Goal: Communication & Community: Answer question/provide support

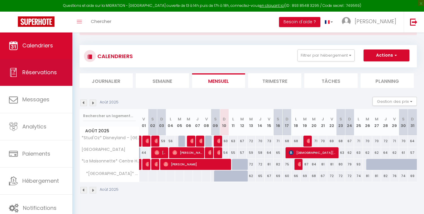
click at [34, 65] on link "Réservations" at bounding box center [36, 72] width 72 height 27
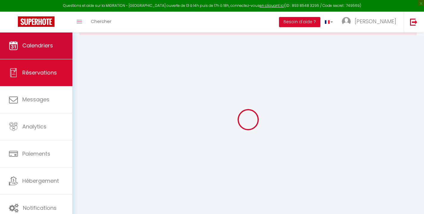
click at [34, 47] on span "Calendriers" at bounding box center [37, 45] width 31 height 7
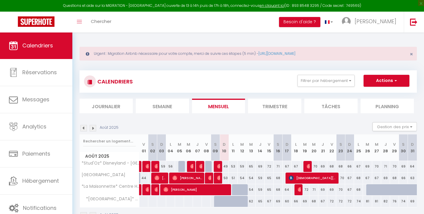
click at [218, 167] on img at bounding box center [219, 166] width 5 height 5
select select "OK"
select select "0"
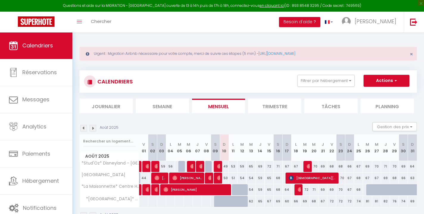
select select "1"
select select
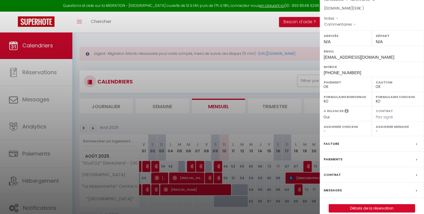
scroll to position [62, 0]
click at [332, 183] on div "Messages" at bounding box center [372, 190] width 104 height 15
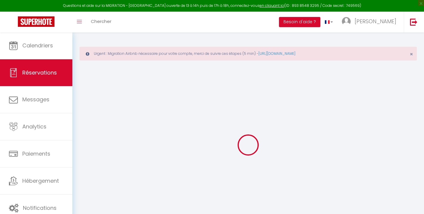
select select
checkbox input "false"
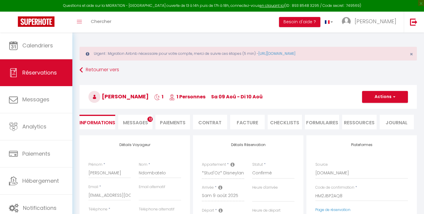
select select
checkbox input "false"
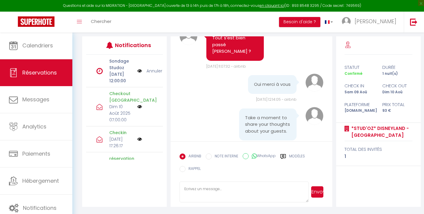
scroll to position [99, 0]
click at [290, 154] on label "Modèles" at bounding box center [297, 156] width 16 height 7
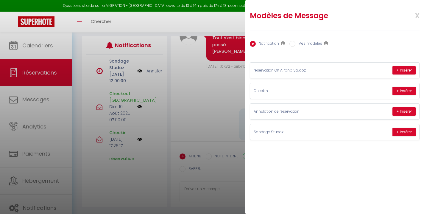
click at [310, 41] on label "Mes modèles" at bounding box center [309, 44] width 27 height 7
click at [296, 41] on input "Mes modèles" at bounding box center [293, 44] width 6 height 6
radio input "true"
radio input "false"
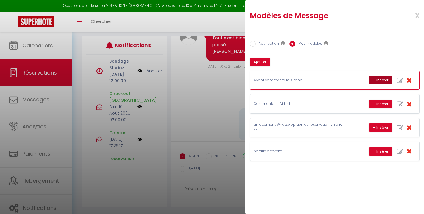
click at [376, 80] on button "+ Insérer" at bounding box center [380, 80] width 23 height 8
type textarea "Bonjour [PERSON_NAME] Merci d'avoir rendu l'appartement dans cet état, le perso…"
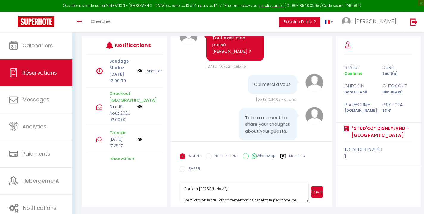
click at [317, 192] on button "Envoyer" at bounding box center [317, 191] width 12 height 11
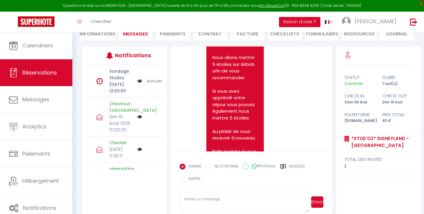
scroll to position [1524, 0]
click at [285, 164] on icon at bounding box center [283, 167] width 6 height 6
radio input "true"
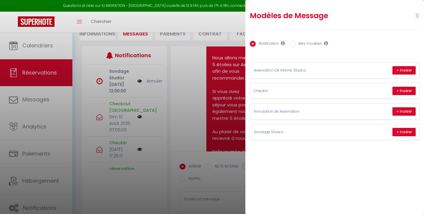
click at [322, 48] on div "Notification Mes modèles" at bounding box center [335, 44] width 170 height 13
click at [314, 43] on label "Mes modèles" at bounding box center [309, 44] width 27 height 7
click at [296, 43] on input "Mes modèles" at bounding box center [293, 44] width 6 height 6
radio input "true"
radio input "false"
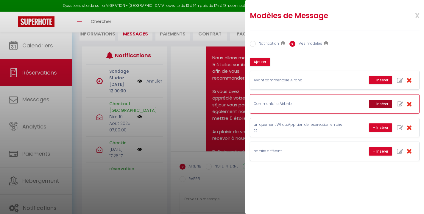
click at [381, 100] on button "+ Insérer" at bounding box center [380, 104] width 23 height 8
type textarea "[PERSON_NAME] à toujours été facilement joignable et agréable lors de nos échan…"
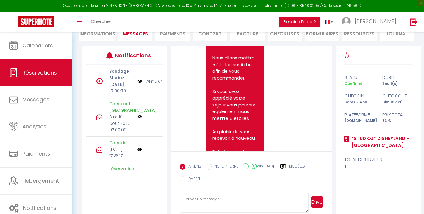
click at [286, 166] on icon at bounding box center [283, 167] width 6 height 6
radio input "true"
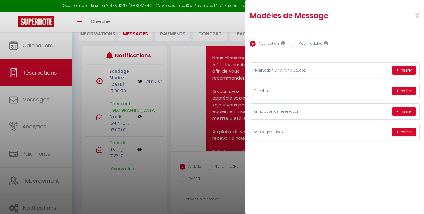
click at [309, 45] on label "Mes modèles" at bounding box center [309, 44] width 27 height 7
click at [296, 45] on input "Mes modèles" at bounding box center [293, 44] width 6 height 6
radio input "true"
radio input "false"
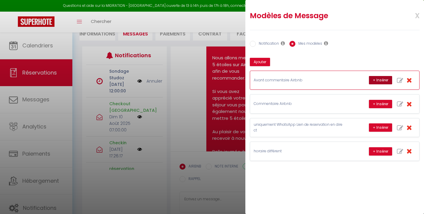
click at [377, 78] on button "+ Insérer" at bounding box center [380, 80] width 23 height 8
type textarea "Bonjour [PERSON_NAME] Merci d'avoir rendu l'appartement dans cet état, le perso…"
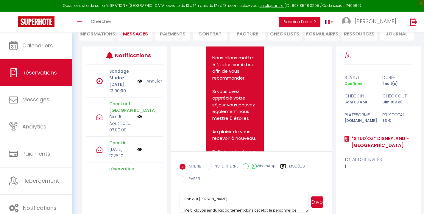
click at [317, 198] on button "Envoyer" at bounding box center [317, 201] width 12 height 11
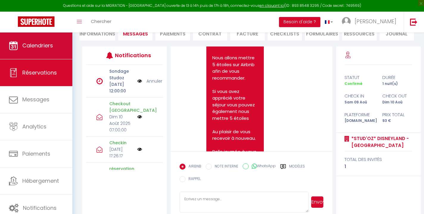
click at [31, 44] on span "Calendriers" at bounding box center [37, 45] width 31 height 7
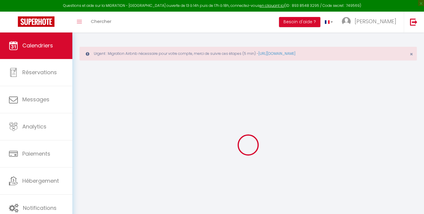
select select
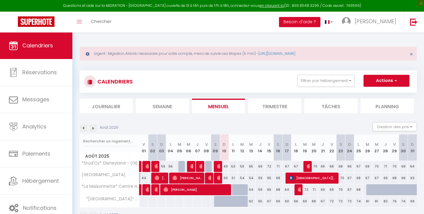
click at [218, 178] on img at bounding box center [219, 177] width 5 height 5
select select "OK"
select select "0"
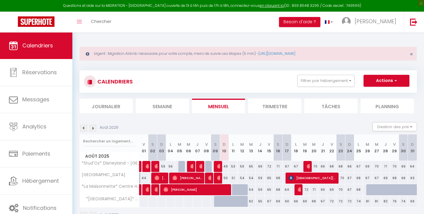
select select "1"
select select
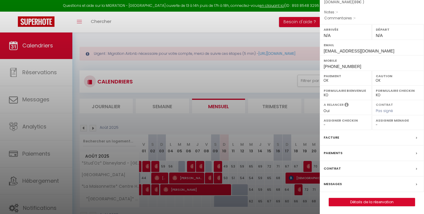
scroll to position [62, 0]
click at [339, 182] on label "Messages" at bounding box center [333, 184] width 18 height 6
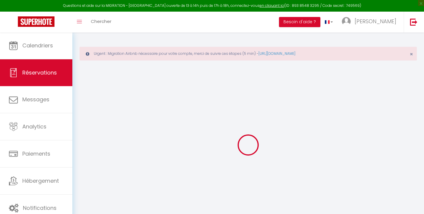
select select
checkbox input "false"
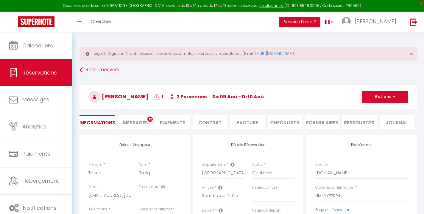
select select
checkbox input "false"
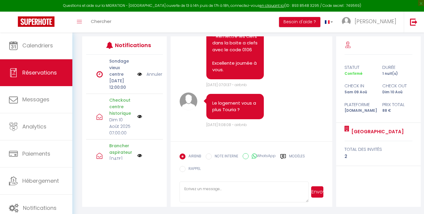
scroll to position [99, 0]
click at [283, 154] on icon at bounding box center [283, 156] width 5 height 5
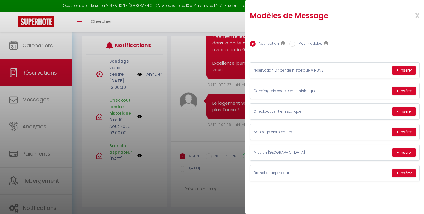
click at [309, 46] on label "Mes modèles" at bounding box center [309, 44] width 27 height 7
click at [296, 46] on input "Mes modèles" at bounding box center [293, 44] width 6 height 6
radio input "true"
radio input "false"
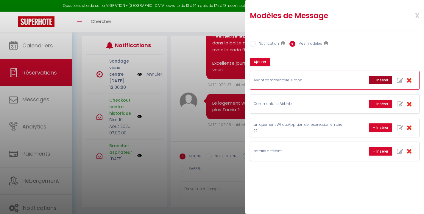
click at [374, 79] on button "+ Insérer" at bounding box center [380, 80] width 23 height 8
type textarea "Bonjour Touria Merci d'avoir rendu l'appartement dans cet état, le personnel de…"
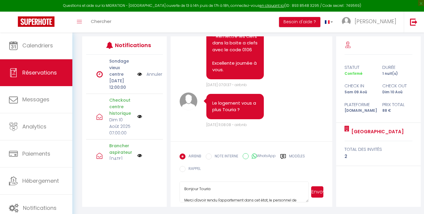
click at [318, 193] on button "Envoyer" at bounding box center [317, 191] width 12 height 11
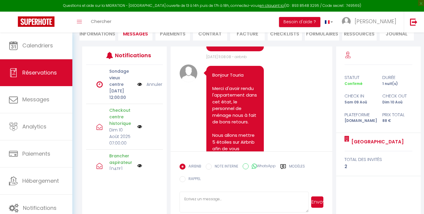
click at [289, 169] on div "Modèles" at bounding box center [292, 169] width 25 height 10
radio input "true"
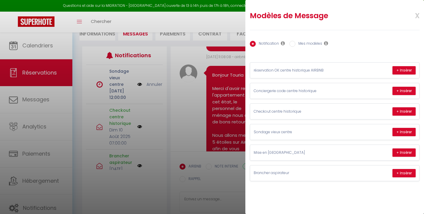
click at [298, 46] on label "Mes modèles" at bounding box center [309, 44] width 27 height 7
click at [296, 46] on input "Mes modèles" at bounding box center [293, 44] width 6 height 6
radio input "true"
radio input "false"
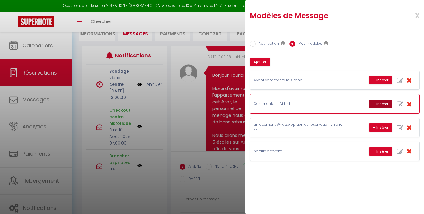
click at [377, 103] on button "+ Insérer" at bounding box center [380, 104] width 23 height 8
type textarea "Touria à toujours été facilement joignable et agréable lors de nos échanges et …"
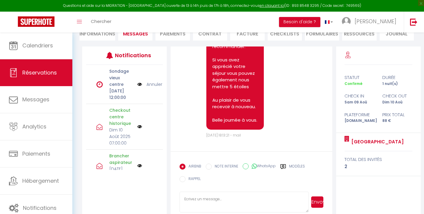
scroll to position [1931, 0]
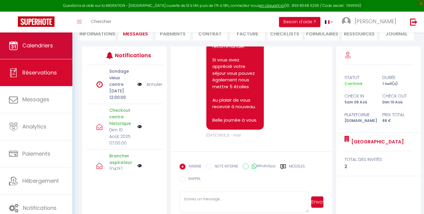
click at [41, 46] on span "Calendriers" at bounding box center [37, 45] width 31 height 7
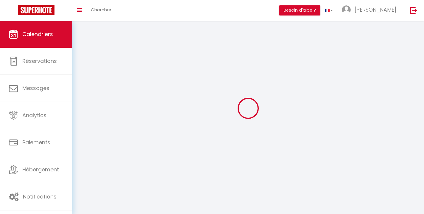
select select
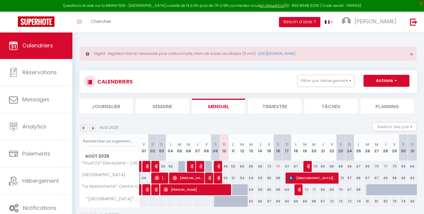
click at [219, 163] on span "[PERSON_NAME]" at bounding box center [218, 166] width 3 height 11
select select "OK"
select select "0"
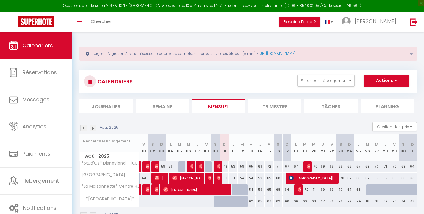
select select "1"
select select
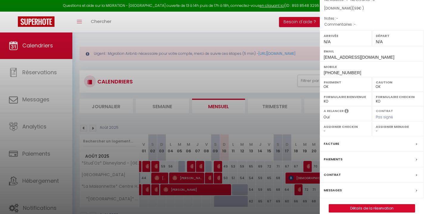
scroll to position [62, 0]
click at [332, 187] on label "Messages" at bounding box center [333, 190] width 18 height 6
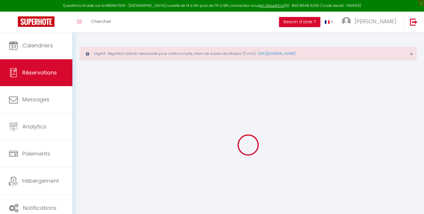
select select
checkbox input "false"
select select
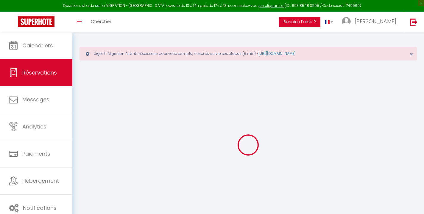
select select
checkbox input "false"
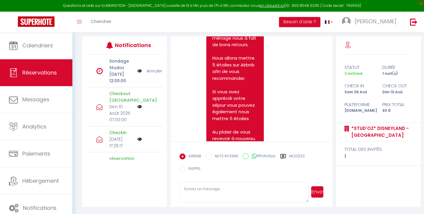
scroll to position [99, 0]
click at [282, 154] on icon at bounding box center [283, 156] width 6 height 6
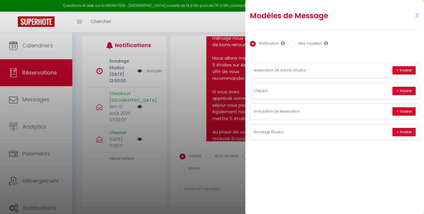
click at [303, 43] on label "Mes modèles" at bounding box center [309, 44] width 27 height 7
click at [296, 43] on input "Mes modèles" at bounding box center [293, 44] width 6 height 6
radio input "true"
radio input "false"
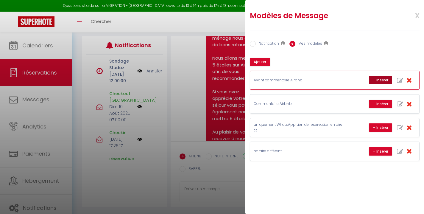
click at [372, 78] on button "+ Insérer" at bounding box center [380, 80] width 23 height 8
type textarea "Bonjour [PERSON_NAME] Merci d'avoir rendu l'appartement dans cet état, le perso…"
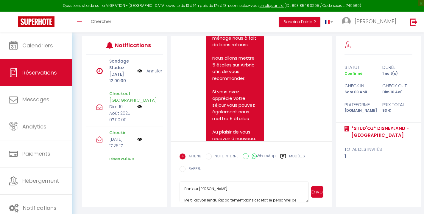
click at [313, 189] on button "Envoyer" at bounding box center [317, 191] width 12 height 11
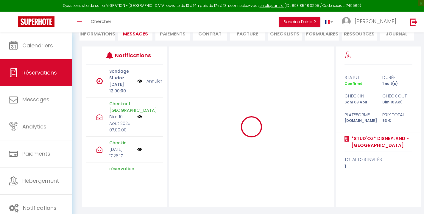
scroll to position [89, 0]
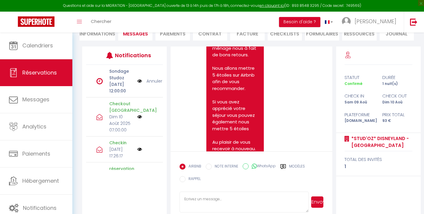
click at [284, 164] on icon at bounding box center [283, 167] width 6 height 6
radio input "true"
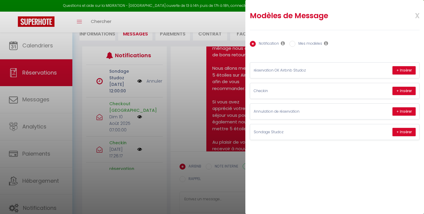
click at [315, 47] on label "Mes modèles" at bounding box center [309, 44] width 27 height 7
click at [296, 47] on input "Mes modèles" at bounding box center [293, 44] width 6 height 6
radio input "true"
radio input "false"
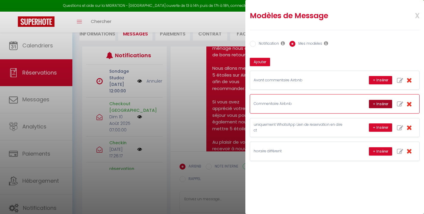
click at [374, 102] on button "+ Insérer" at bounding box center [380, 104] width 23 height 8
type textarea "[PERSON_NAME] à toujours été facilement joignable et agréable lors de nos échan…"
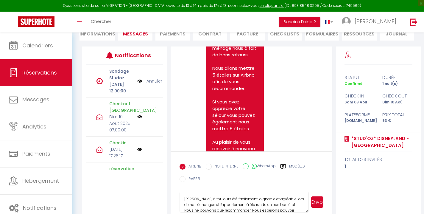
click at [211, 199] on textarea "[PERSON_NAME] à toujours été facilement joignable et agréable lors de nos échan…" at bounding box center [244, 202] width 129 height 21
